Goal: Navigation & Orientation: Understand site structure

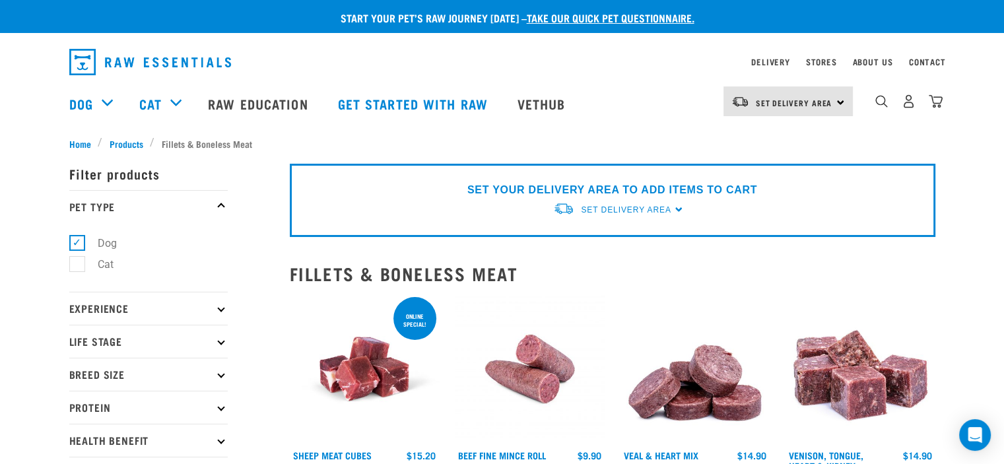
click at [186, 63] on img "dropdown navigation" at bounding box center [150, 62] width 162 height 26
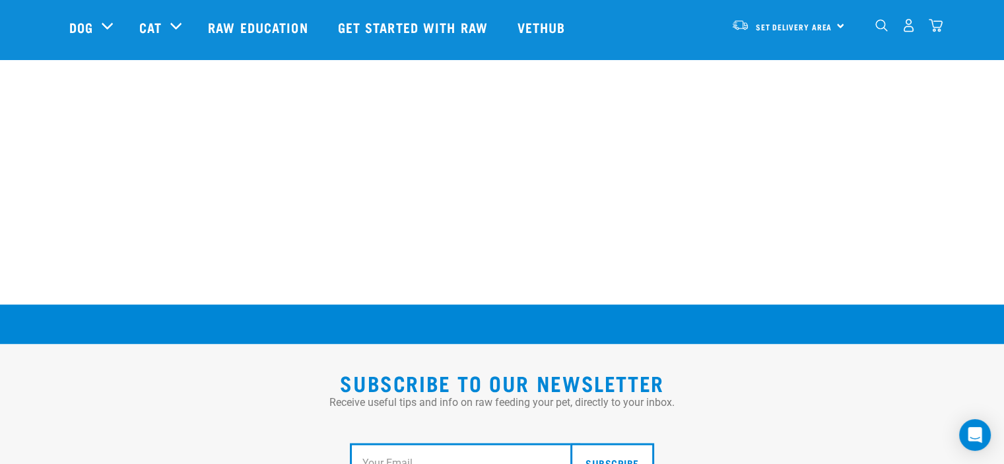
scroll to position [2377, 0]
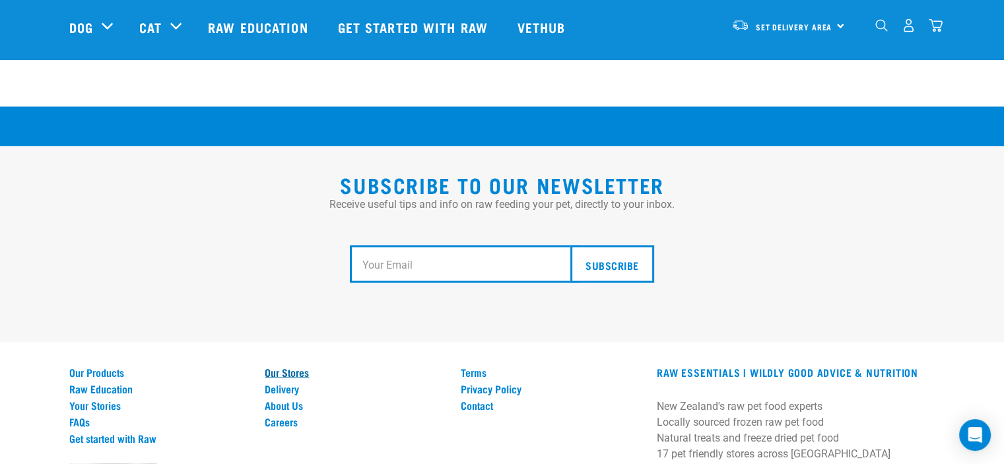
click at [275, 366] on link "Our Stores" at bounding box center [355, 372] width 180 height 12
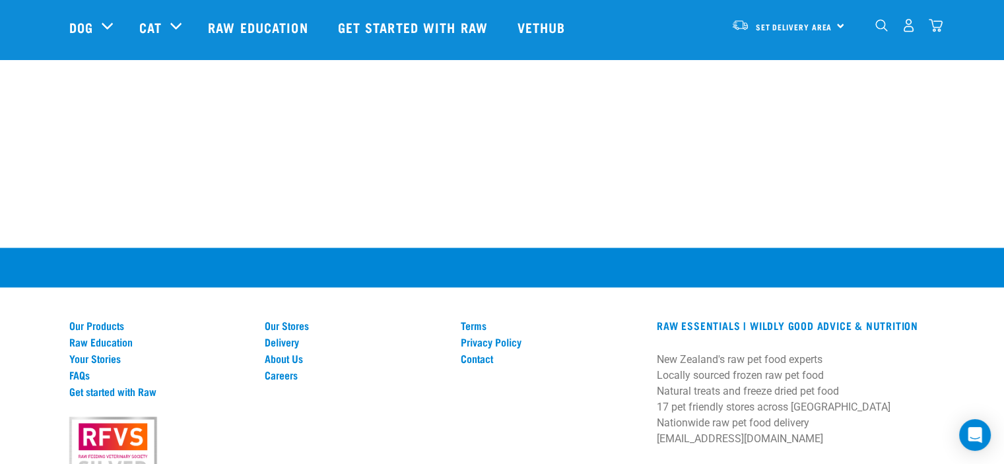
scroll to position [2589, 0]
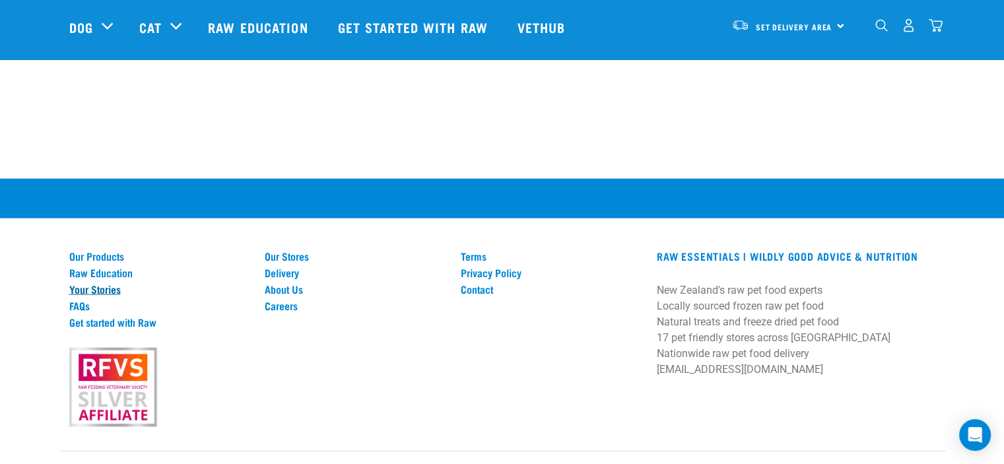
click at [93, 283] on link "Your Stories" at bounding box center [159, 289] width 180 height 12
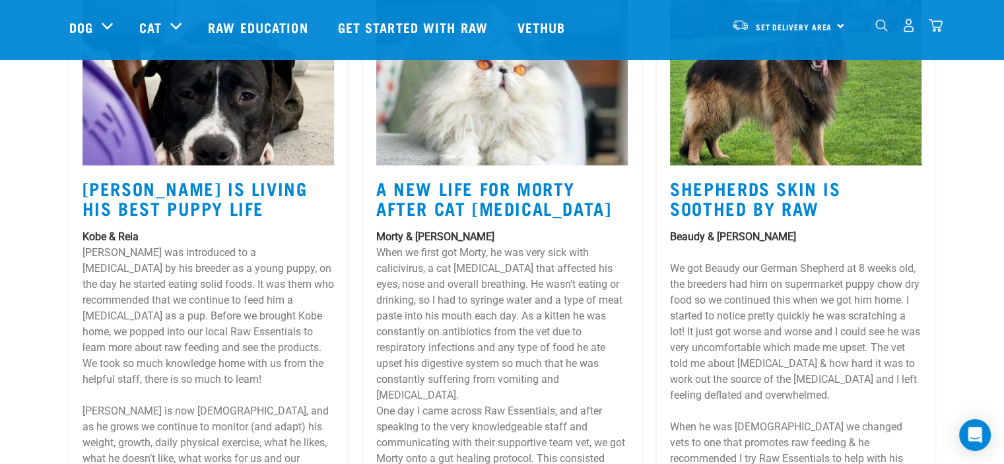
scroll to position [2707, 0]
